Goal: Find specific page/section: Find specific page/section

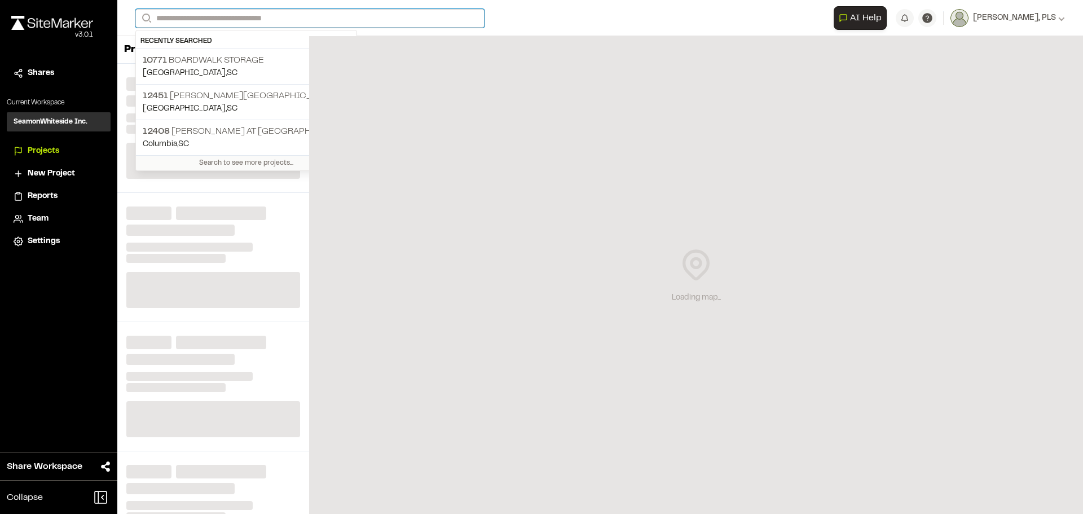
click at [206, 17] on input "Search" at bounding box center [309, 18] width 349 height 19
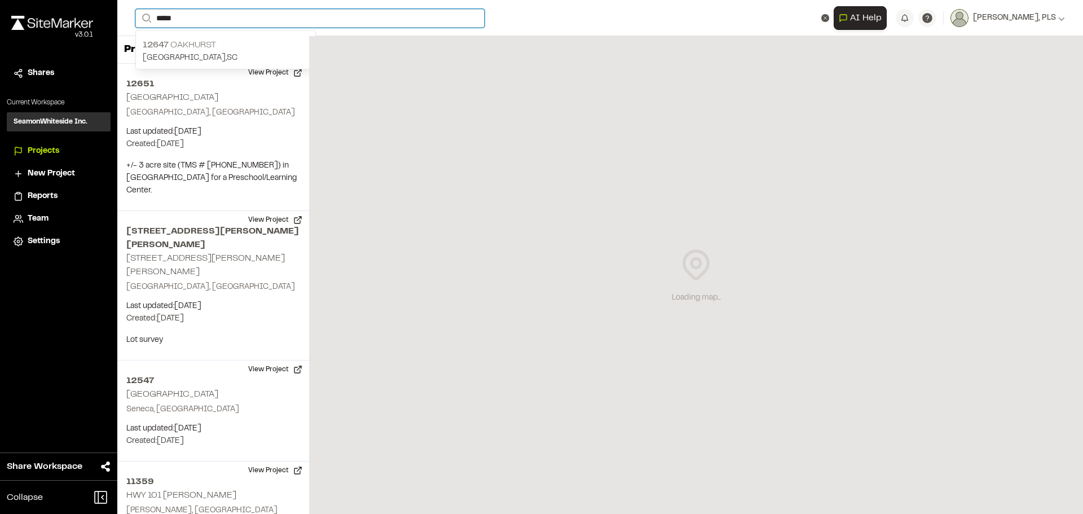
type input "*****"
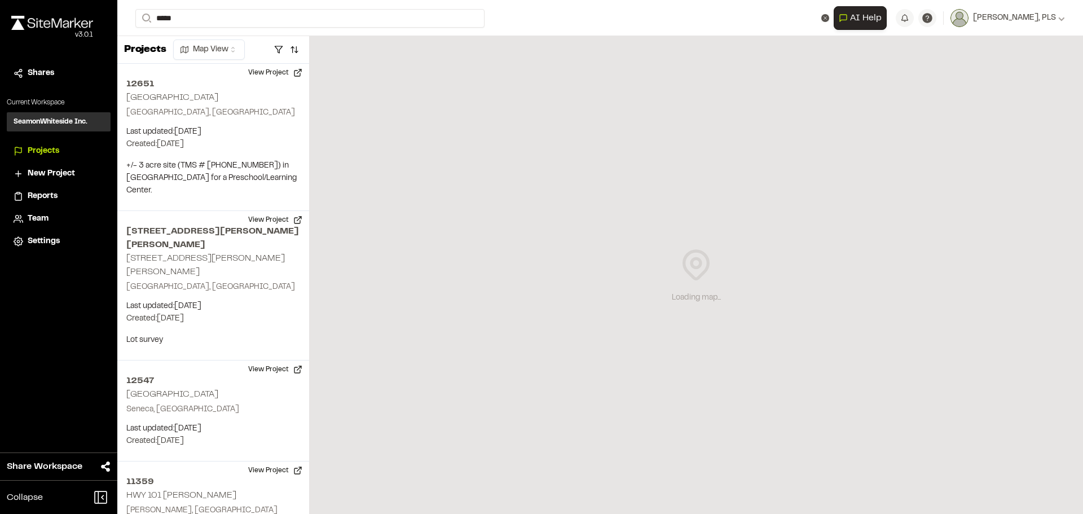
click at [230, 47] on p "12647 [GEOGRAPHIC_DATA]" at bounding box center [226, 45] width 166 height 14
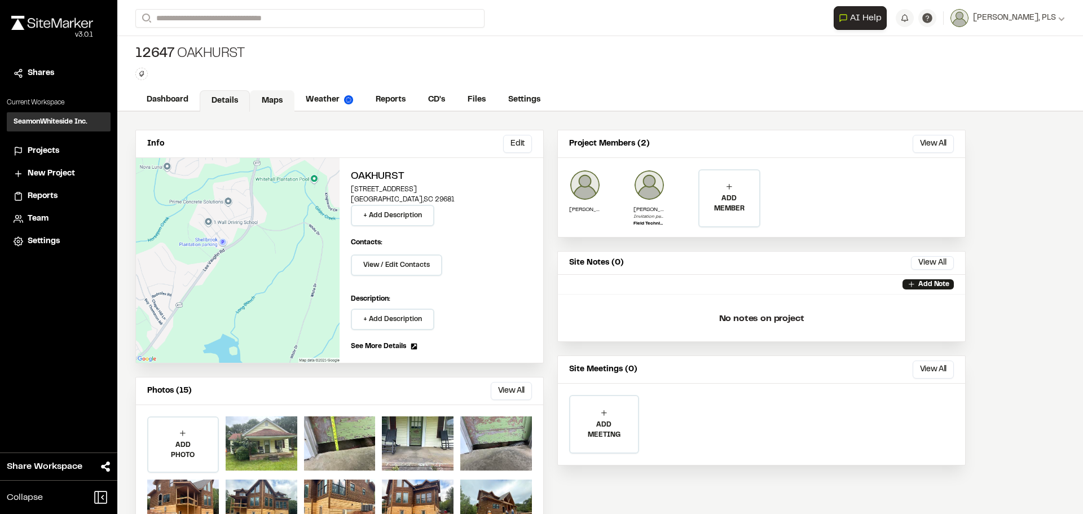
click at [270, 99] on link "Maps" at bounding box center [272, 100] width 45 height 21
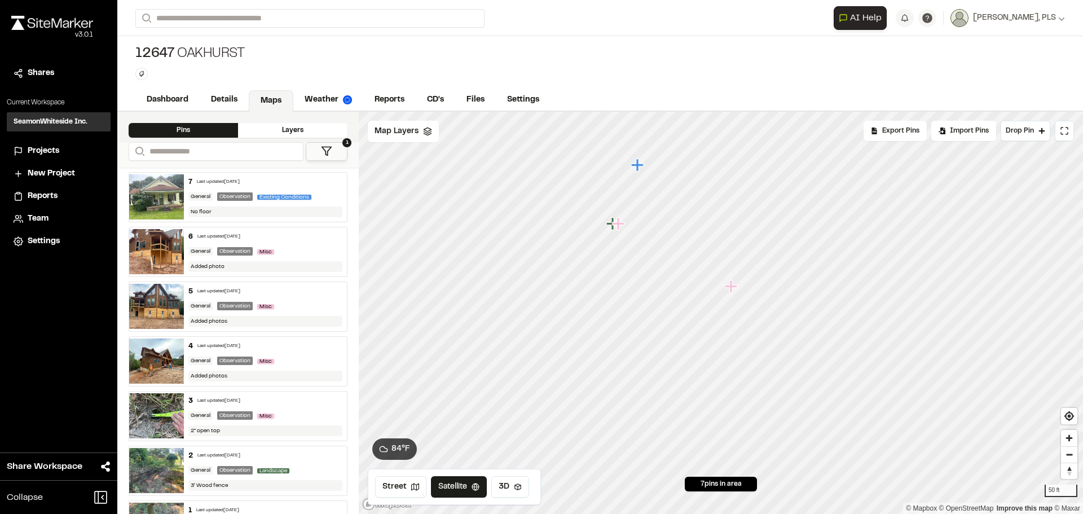
click at [621, 227] on icon "Map marker" at bounding box center [619, 224] width 15 height 15
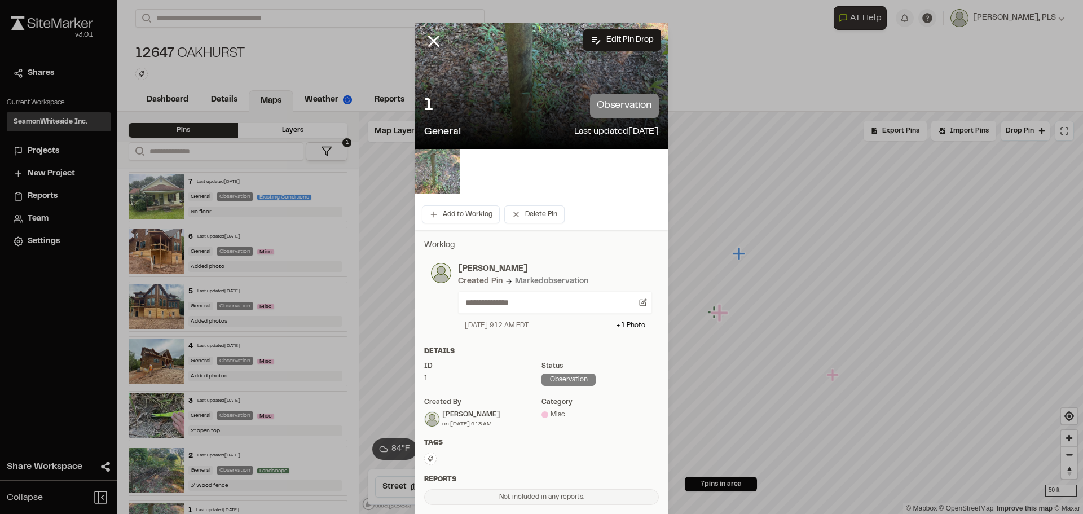
click at [437, 172] on img at bounding box center [437, 171] width 45 height 45
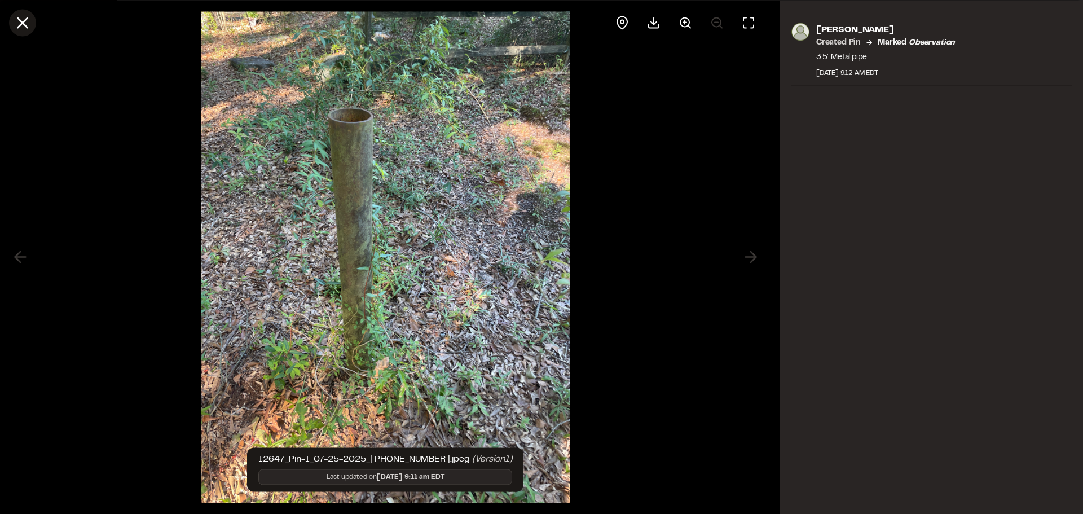
click at [21, 24] on line at bounding box center [23, 23] width 10 height 10
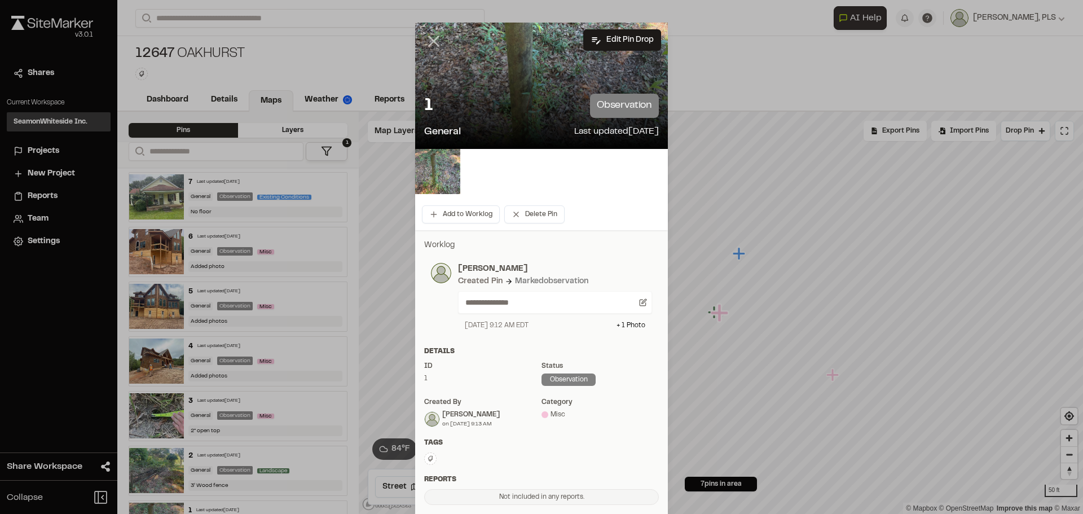
click at [429, 42] on line at bounding box center [434, 42] width 10 height 10
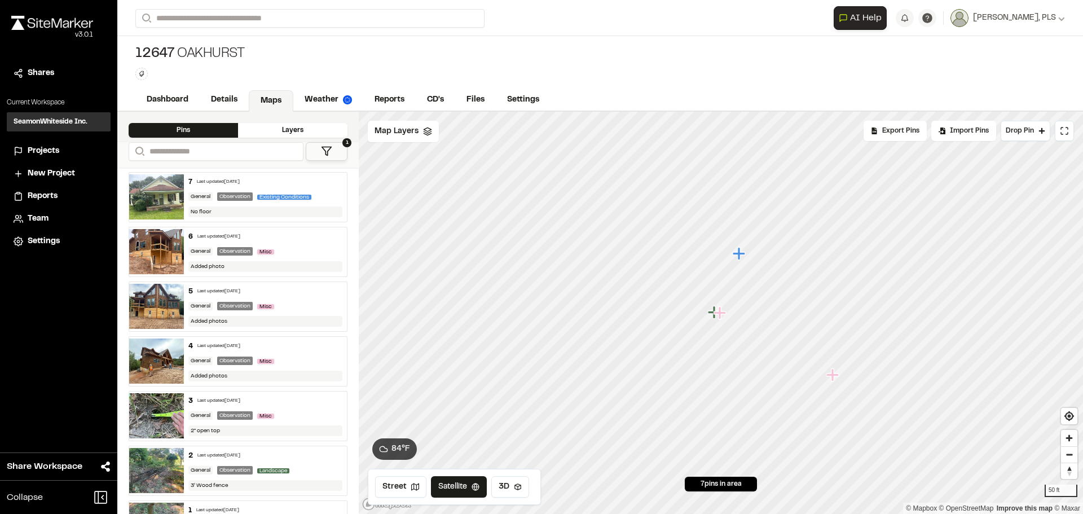
click at [710, 312] on icon "Map marker" at bounding box center [714, 312] width 12 height 12
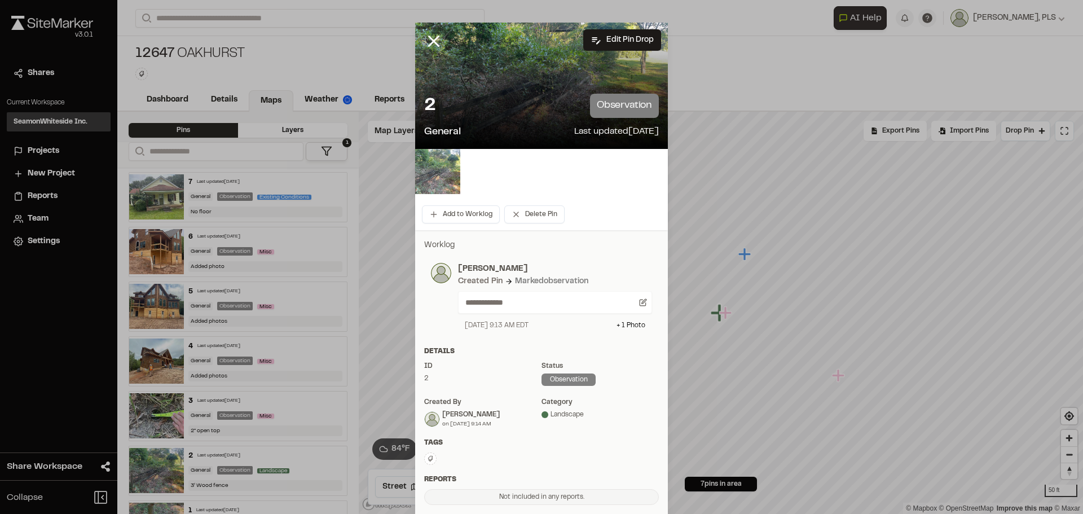
click at [438, 168] on img at bounding box center [437, 171] width 45 height 45
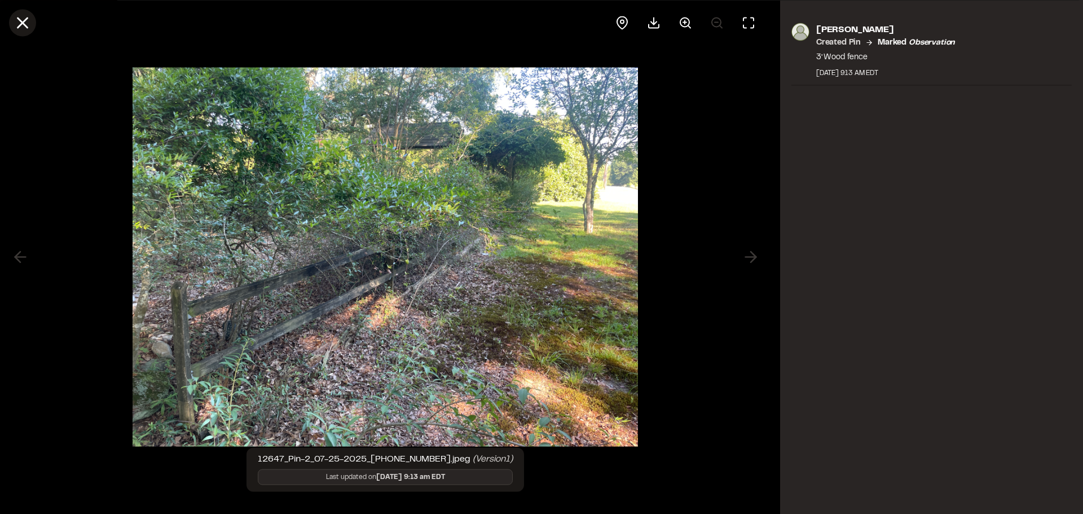
click at [20, 23] on icon at bounding box center [22, 22] width 19 height 19
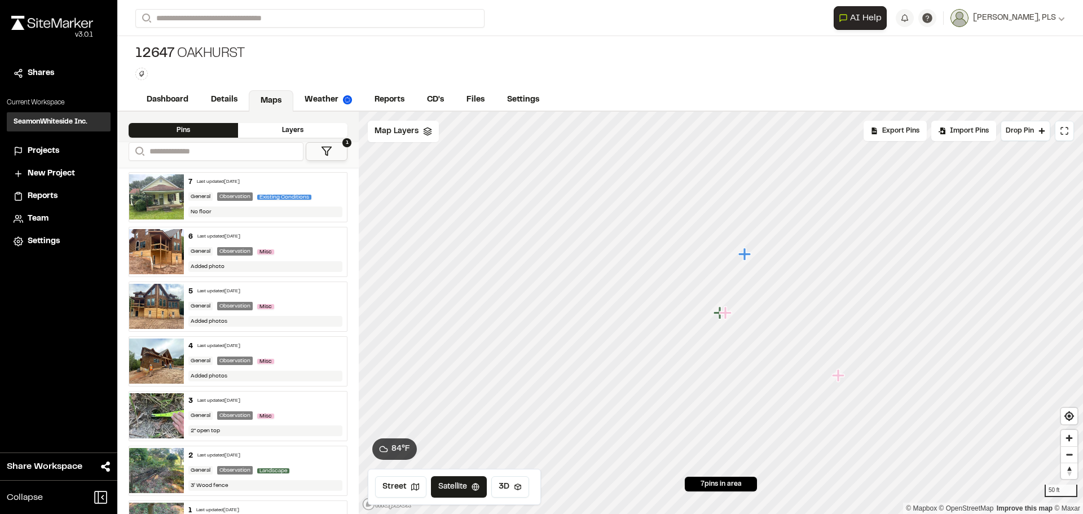
click at [837, 377] on icon "Map marker" at bounding box center [838, 375] width 12 height 12
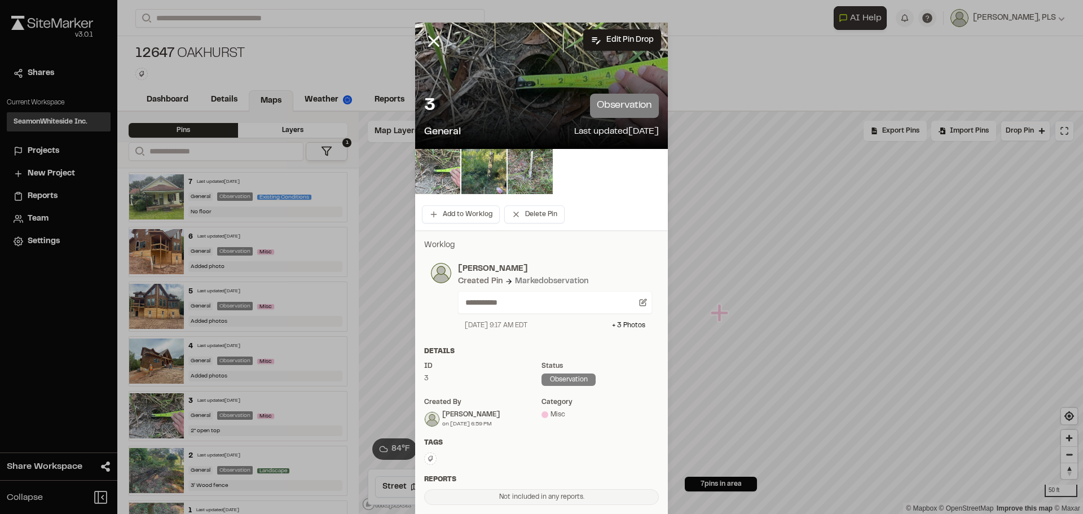
click at [435, 160] on img at bounding box center [437, 171] width 45 height 45
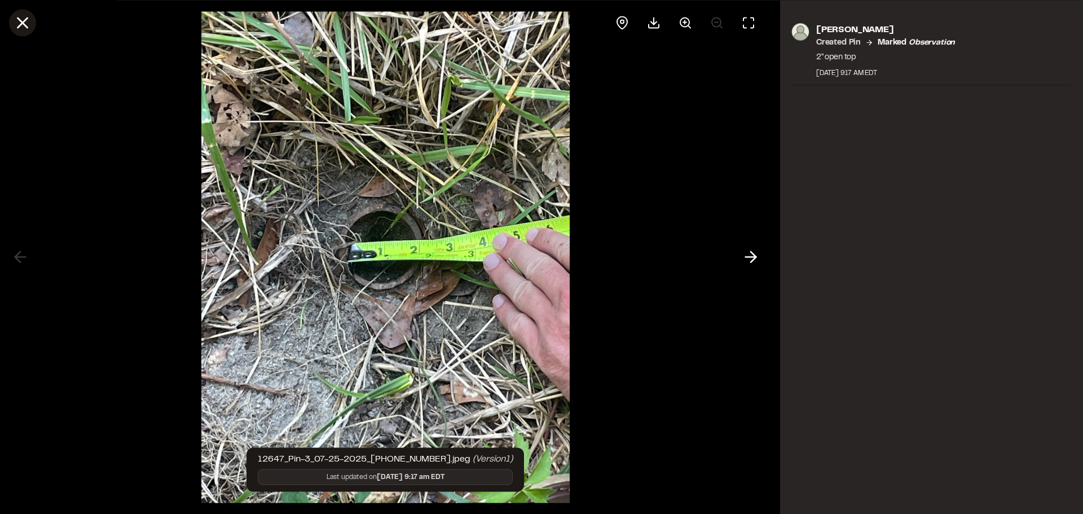
click at [22, 24] on line at bounding box center [23, 23] width 10 height 10
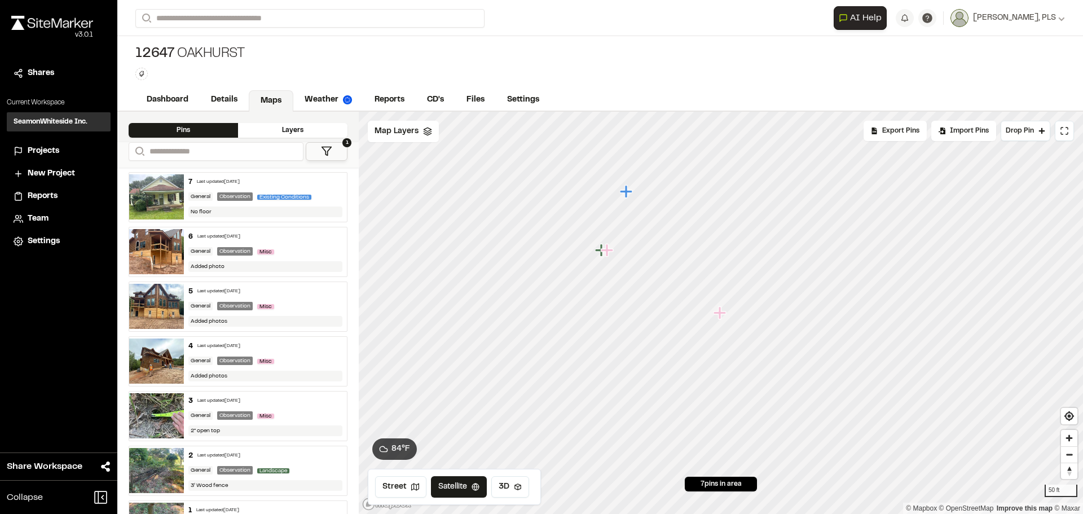
click at [721, 313] on icon "Map marker" at bounding box center [719, 312] width 12 height 12
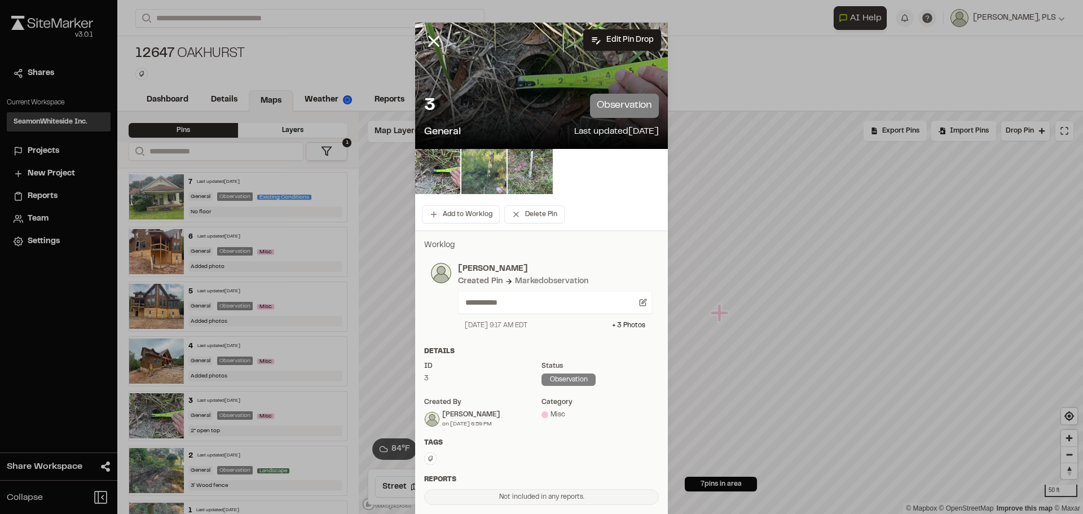
click at [478, 163] on img at bounding box center [483, 171] width 45 height 45
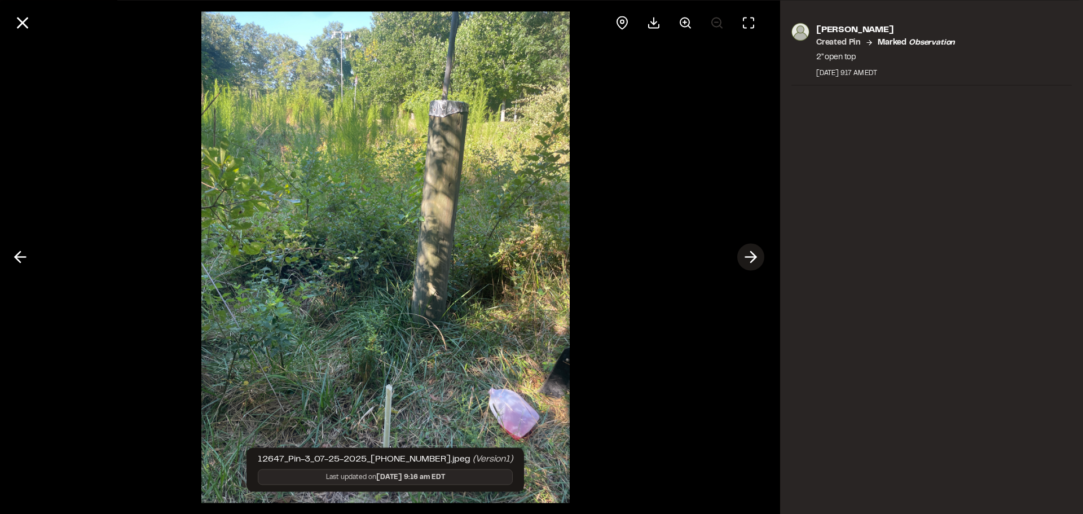
click at [755, 254] on icon at bounding box center [751, 257] width 18 height 19
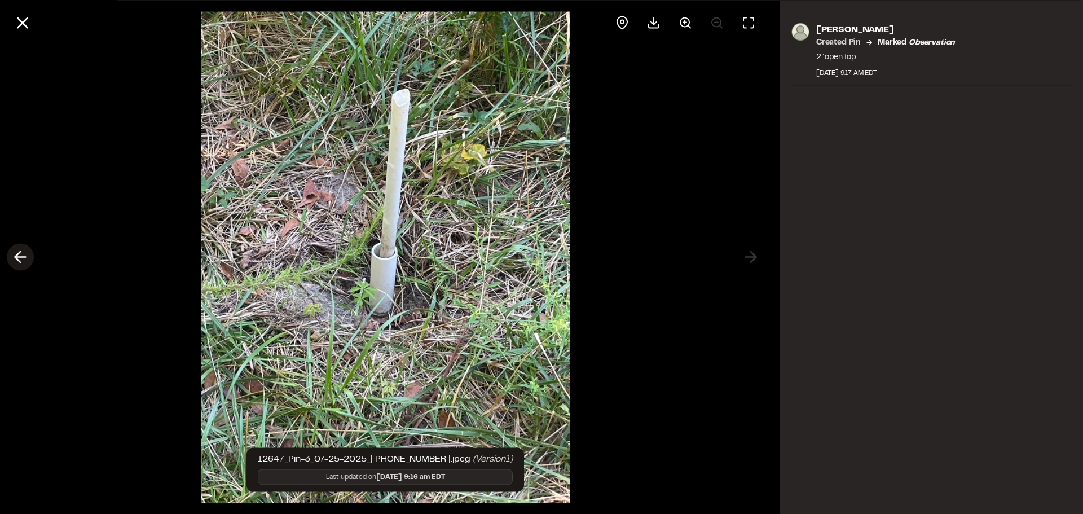
click at [18, 257] on line at bounding box center [20, 257] width 11 height 0
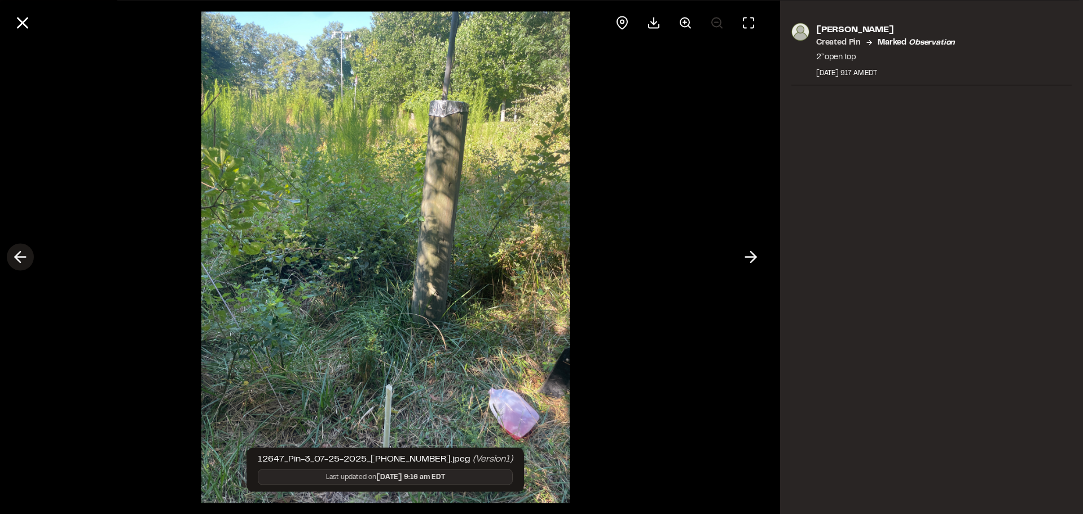
click at [18, 257] on line at bounding box center [20, 257] width 11 height 0
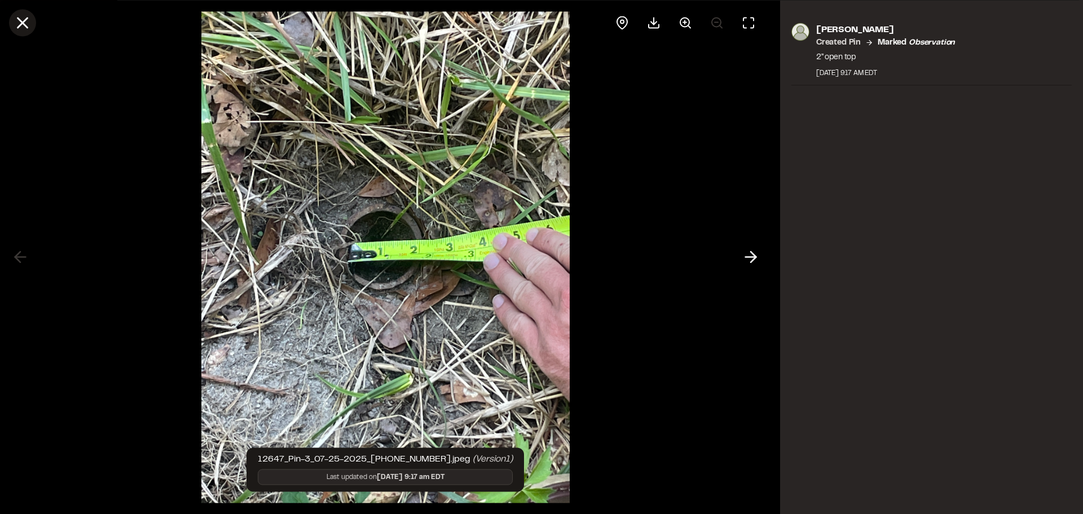
click at [23, 23] on line at bounding box center [23, 23] width 10 height 10
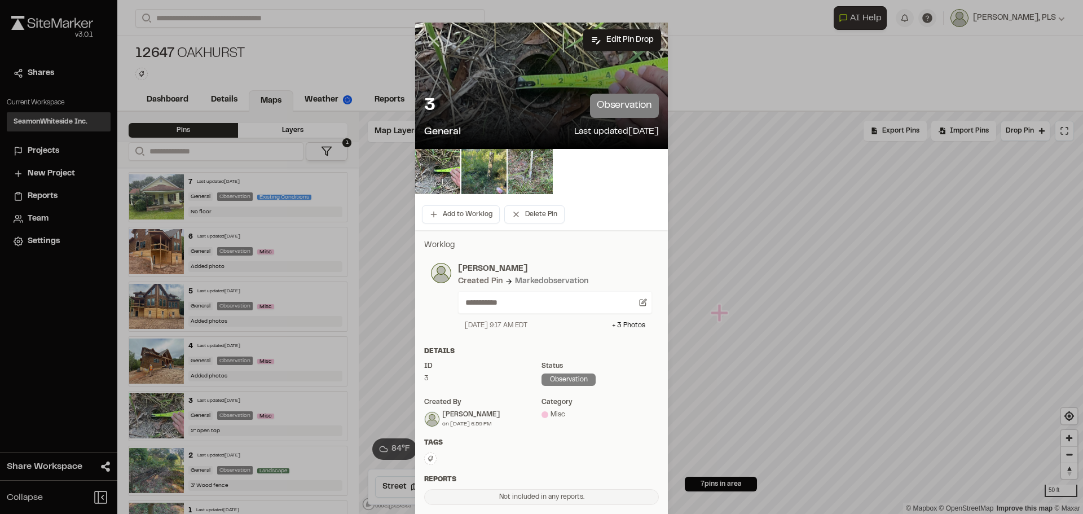
click at [433, 43] on line at bounding box center [434, 42] width 10 height 10
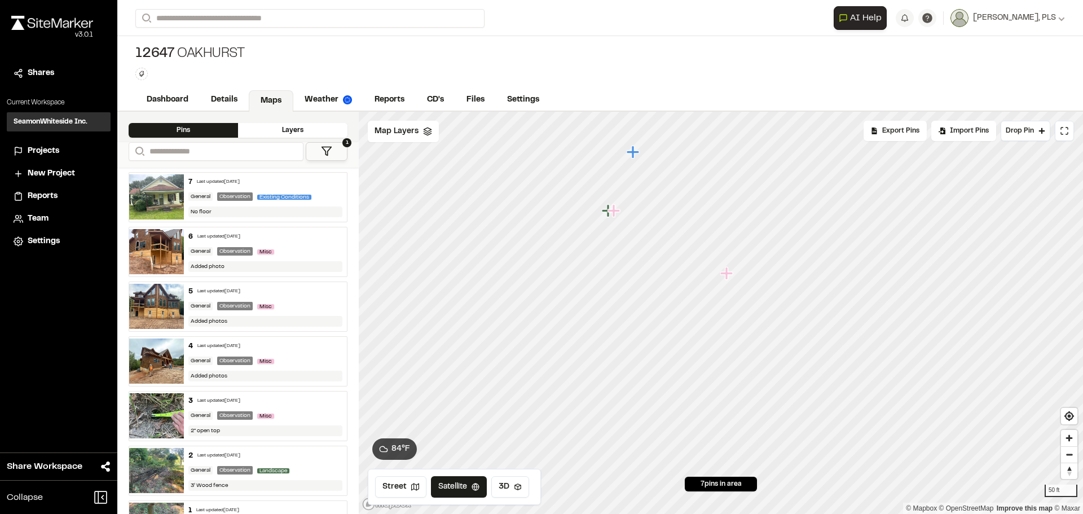
click at [634, 157] on icon "Map marker" at bounding box center [633, 152] width 12 height 12
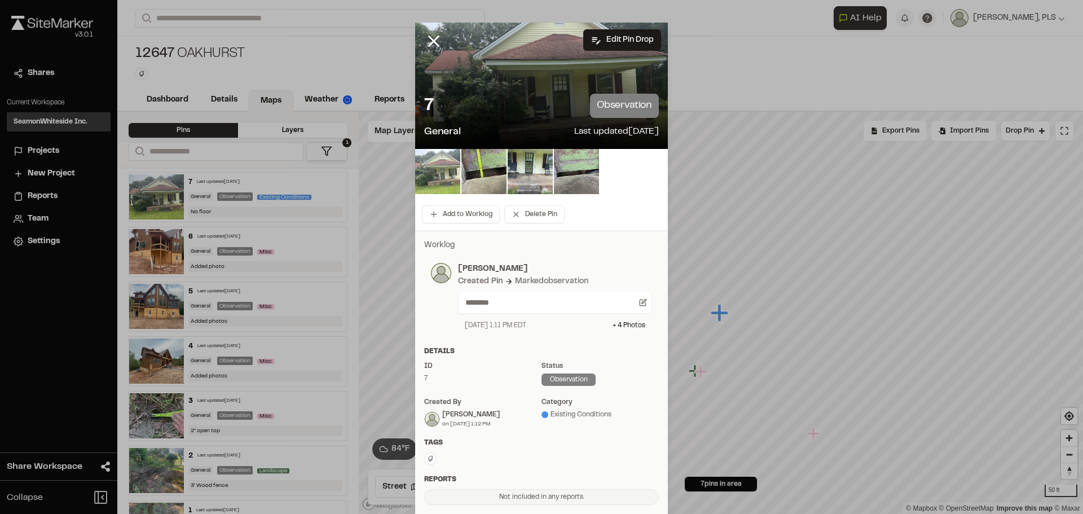
click at [438, 166] on img at bounding box center [437, 171] width 45 height 45
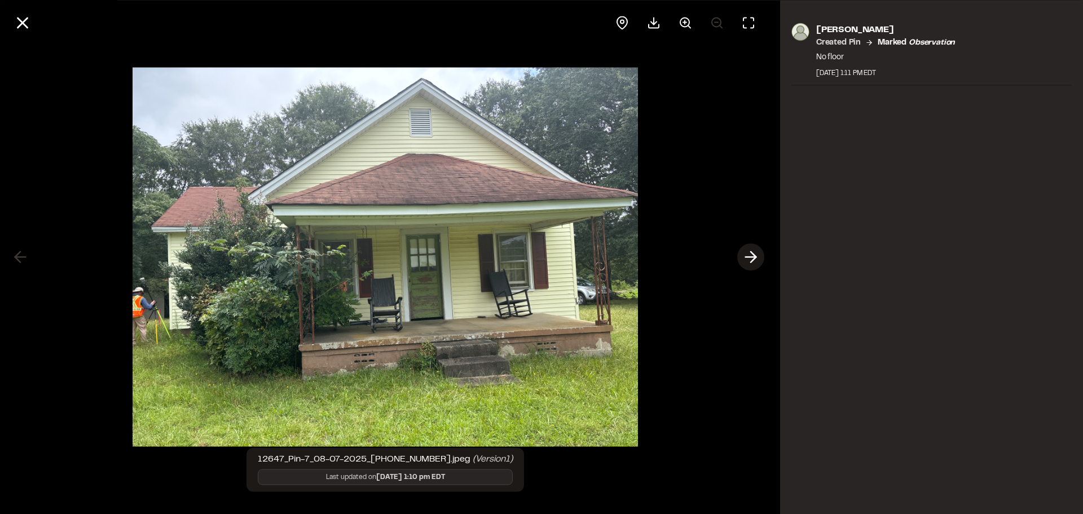
click at [753, 256] on icon at bounding box center [751, 257] width 18 height 19
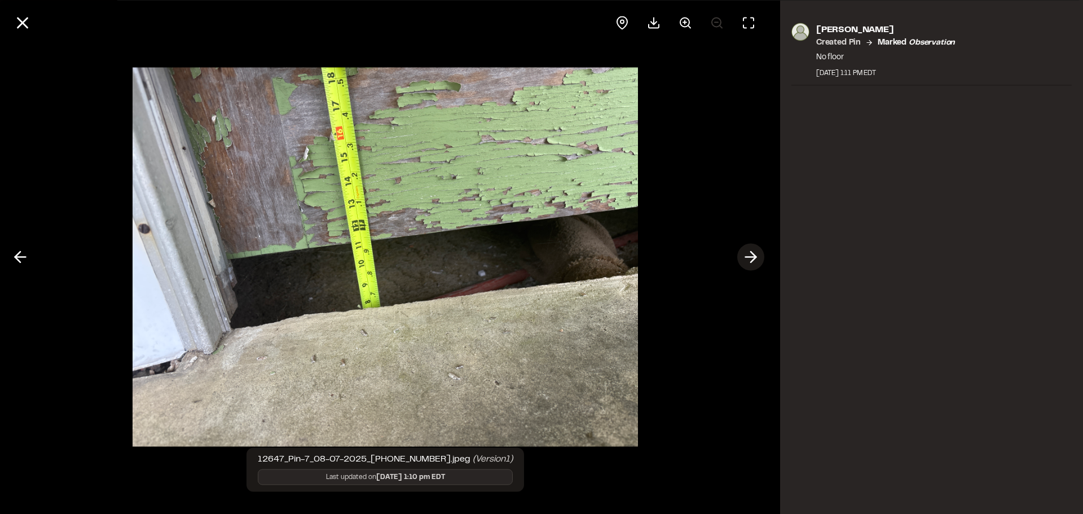
click at [753, 256] on icon at bounding box center [751, 257] width 18 height 19
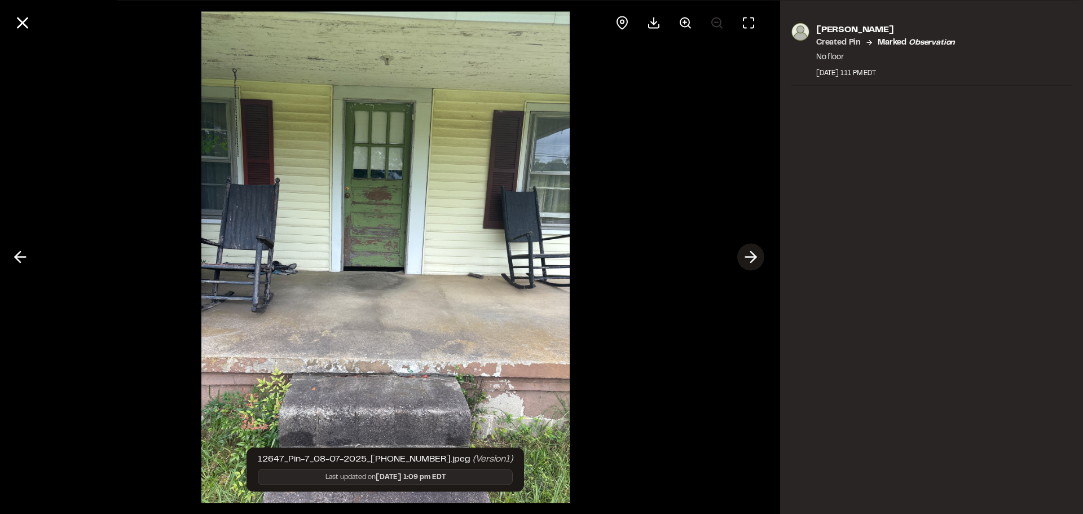
click at [753, 254] on polyline at bounding box center [753, 257] width 5 height 11
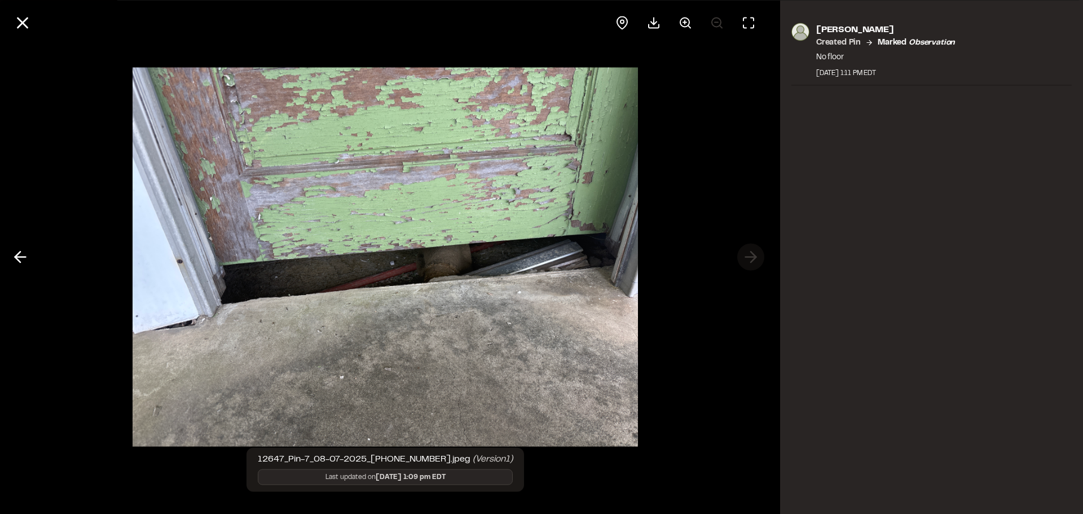
click at [753, 254] on div at bounding box center [385, 257] width 771 height 514
click at [21, 25] on icon at bounding box center [22, 22] width 19 height 19
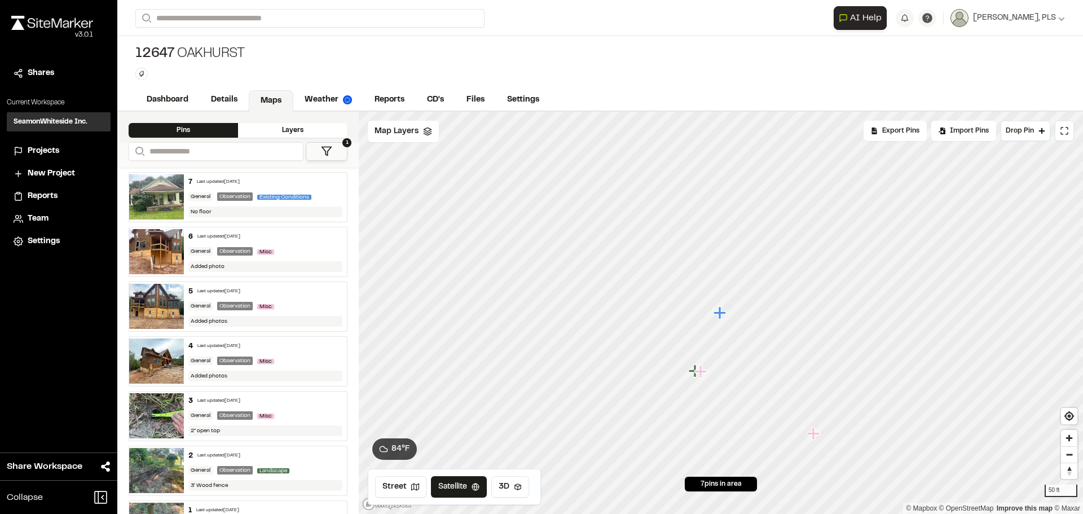
click at [702, 373] on icon "Map marker" at bounding box center [700, 371] width 12 height 12
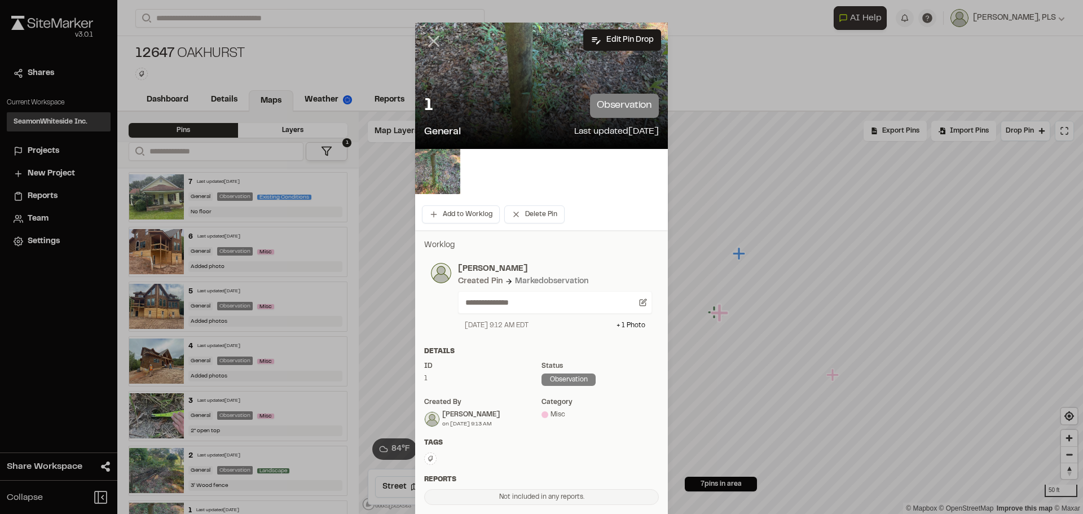
click at [434, 38] on icon at bounding box center [433, 41] width 19 height 19
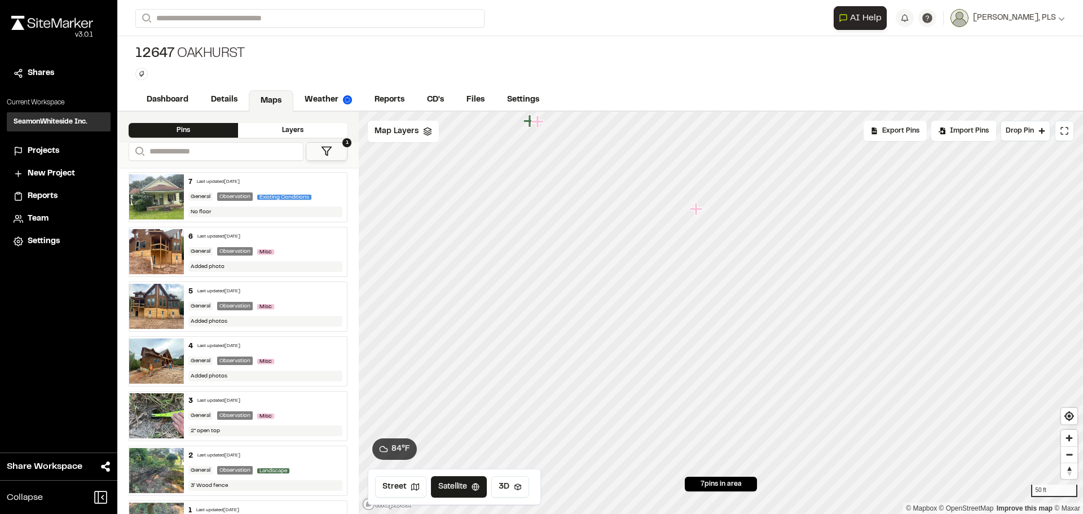
click at [699, 209] on icon "Map marker" at bounding box center [696, 208] width 12 height 12
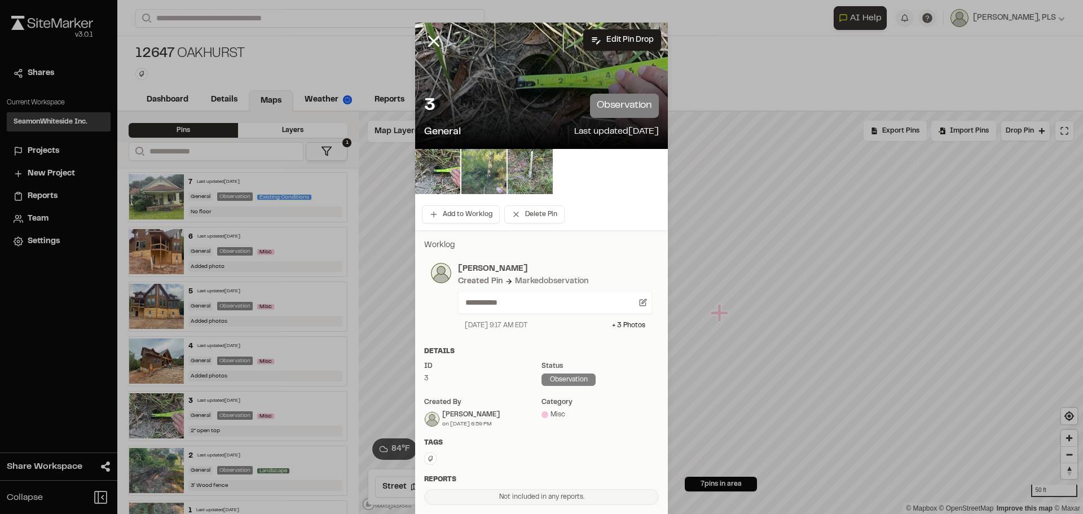
click at [478, 172] on img at bounding box center [483, 171] width 45 height 45
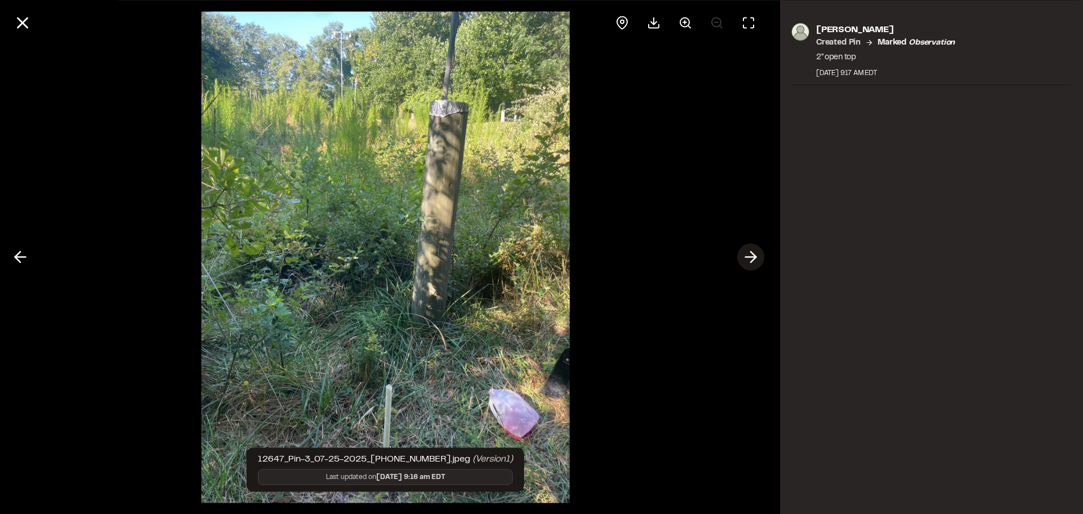
click at [752, 256] on icon at bounding box center [751, 257] width 18 height 19
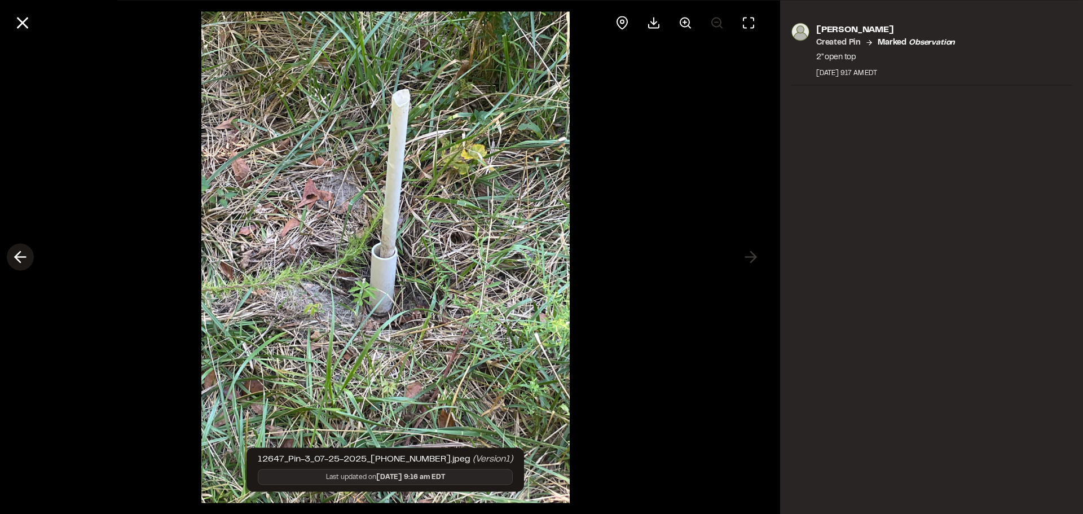
click at [20, 257] on line at bounding box center [20, 257] width 11 height 0
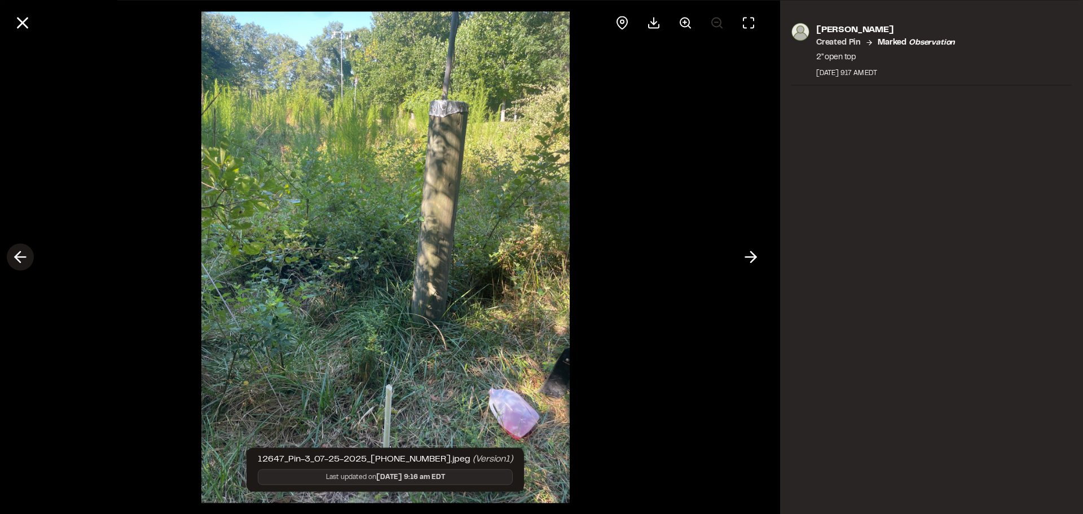
click at [20, 257] on line at bounding box center [20, 257] width 11 height 0
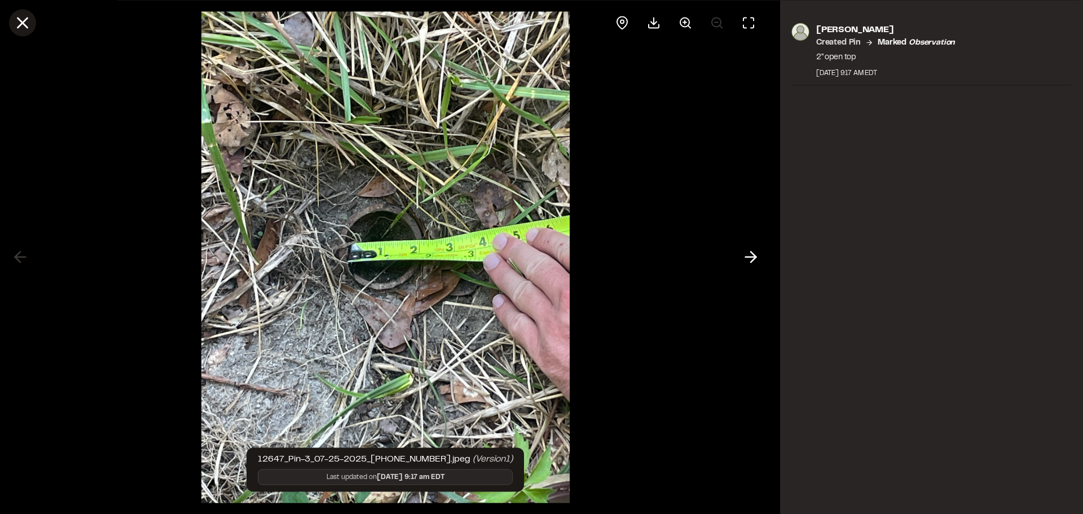
click at [23, 25] on icon at bounding box center [22, 22] width 19 height 19
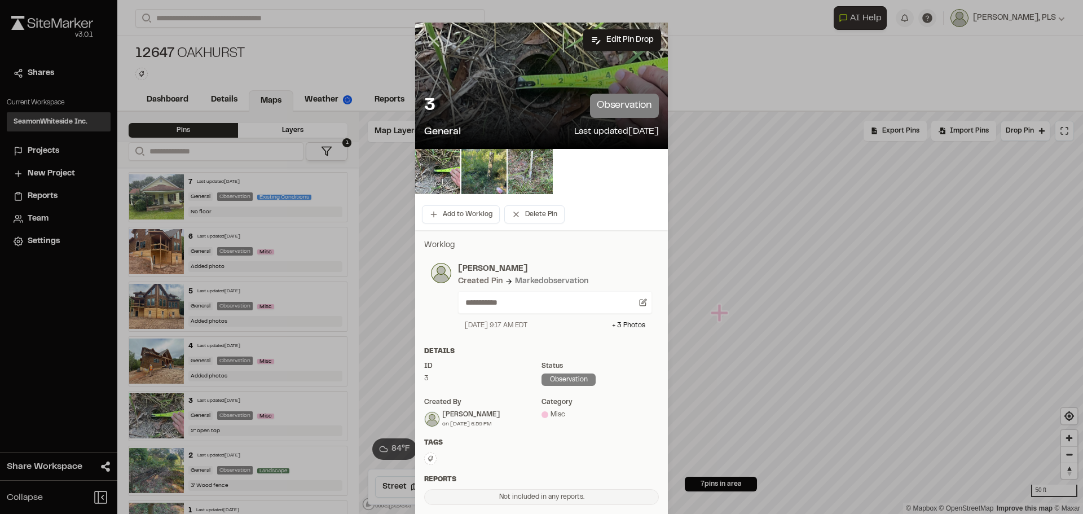
click at [430, 41] on line at bounding box center [434, 42] width 10 height 10
